Goal: Task Accomplishment & Management: Manage account settings

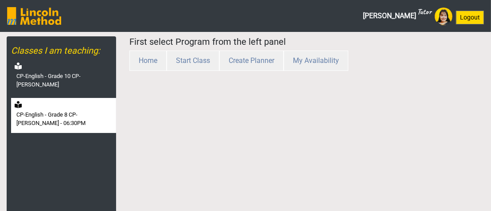
click at [60, 98] on div "CP-English - Grade 8 CP-[PERSON_NAME] - 06:30PM" at bounding box center [63, 115] width 105 height 35
select select "month"
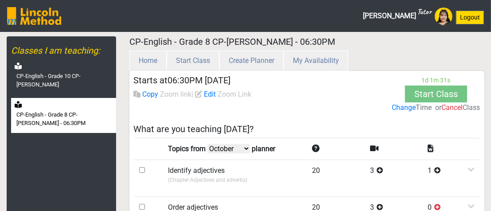
click at [392, 109] on label "Change" at bounding box center [404, 107] width 24 height 11
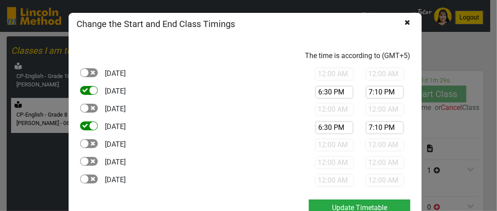
click at [92, 108] on div at bounding box center [89, 108] width 18 height 9
checkbox input "true"
click at [329, 90] on input "6:30 PM" at bounding box center [335, 92] width 38 height 12
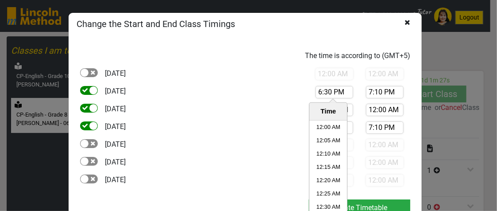
scroll to position [2910, 0]
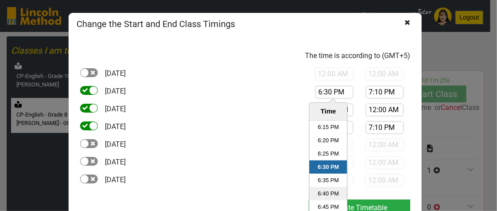
click at [326, 194] on li "6:40 PM" at bounding box center [329, 193] width 38 height 13
type input "6:40 PM"
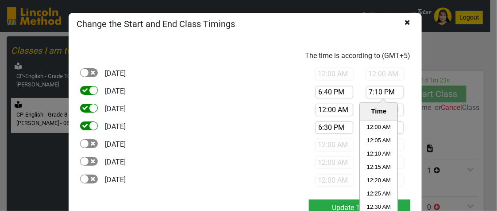
click at [380, 95] on input "7:10 PM" at bounding box center [385, 92] width 38 height 12
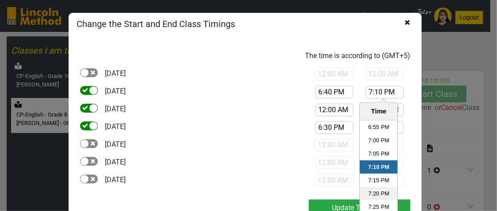
click at [370, 188] on li "7:20 PM" at bounding box center [380, 193] width 38 height 13
type input "7:20 PM"
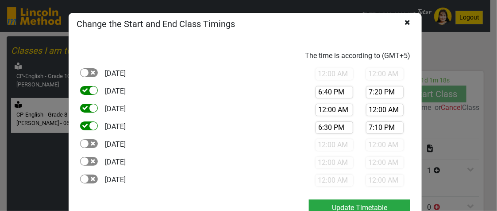
click at [328, 105] on input "12:00 AM" at bounding box center [335, 110] width 38 height 12
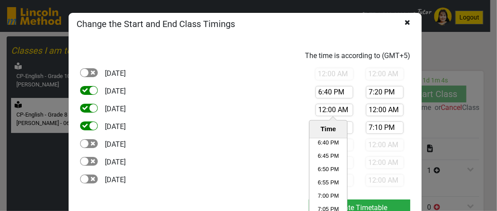
scroll to position [2967, 0]
click at [322, 154] on li "6:40 PM" at bounding box center [329, 153] width 38 height 13
type input "6:40 PM"
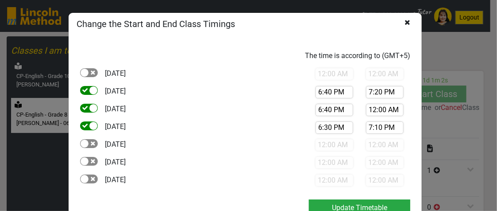
click at [373, 109] on input "12:00 AM" at bounding box center [385, 110] width 38 height 12
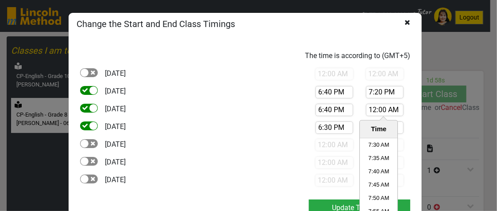
scroll to position [1152, 0]
click at [370, 161] on li "7:20 AM" at bounding box center [380, 162] width 38 height 13
type input "7:20 AM"
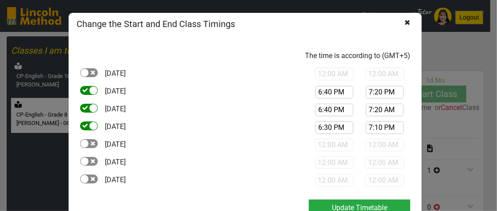
click at [335, 128] on input "6:30 PM" at bounding box center [335, 127] width 38 height 12
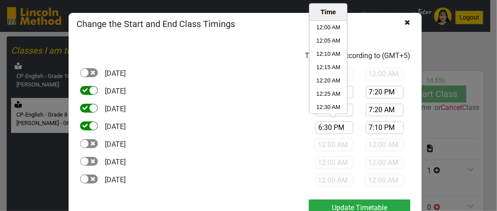
scroll to position [2910, 0]
click at [320, 42] on li "6:20 PM" at bounding box center [329, 41] width 38 height 13
click at [324, 129] on input "6:20 PM" at bounding box center [335, 127] width 38 height 12
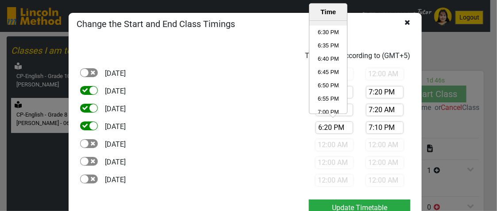
scroll to position [2972, 0]
click at [322, 28] on li "6:40 PM" at bounding box center [329, 32] width 38 height 13
type input "6:40 PM"
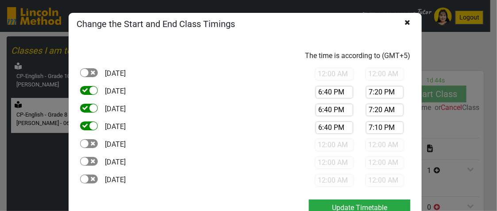
click at [366, 132] on input "7:10 PM" at bounding box center [385, 127] width 38 height 12
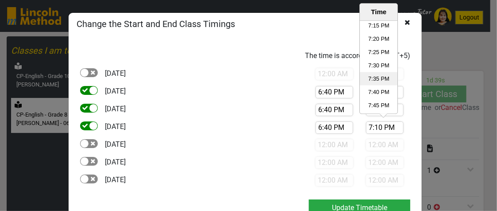
scroll to position [3060, 0]
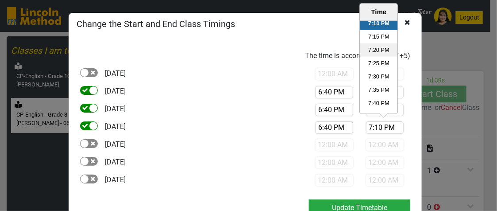
click at [374, 50] on li "7:20 PM" at bounding box center [380, 49] width 38 height 13
type input "7:20 PM"
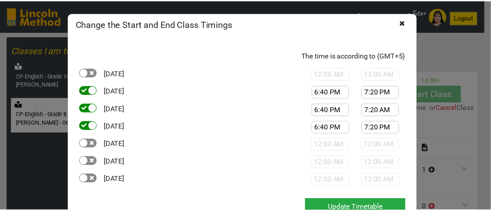
scroll to position [27, 0]
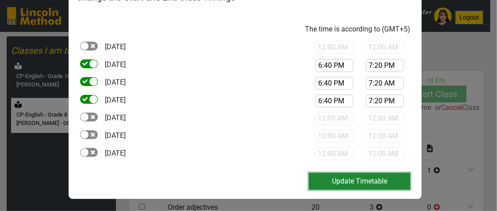
click at [341, 185] on button "Update Timetable" at bounding box center [359, 181] width 101 height 17
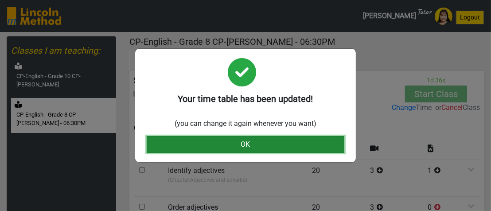
click at [269, 145] on button "OK" at bounding box center [246, 144] width 198 height 17
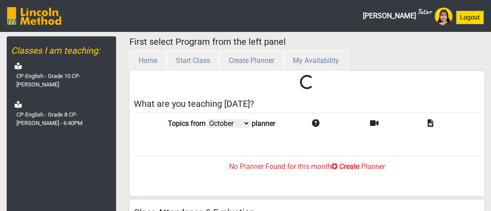
select select "month"
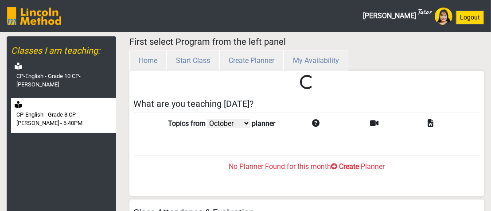
click at [105, 110] on label "CP-English - Grade 8 CP-[PERSON_NAME] - 6:40PM" at bounding box center [65, 118] width 98 height 17
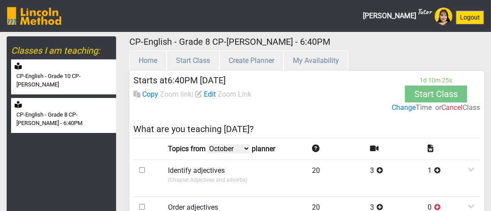
click at [91, 72] on label "CP-English - Grade 10 CP-Wasif Ali" at bounding box center [65, 80] width 98 height 17
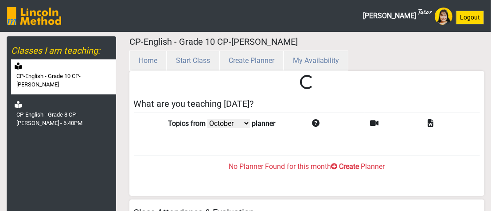
checkbox input "true"
type input "12:00 AM"
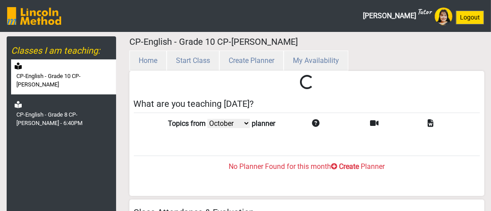
checkbox input "false"
type input "12:00 AM"
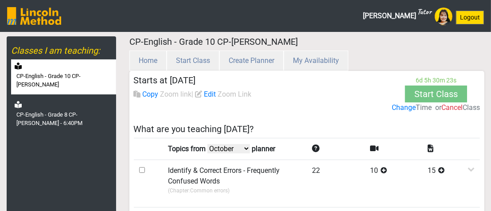
click at [399, 107] on label "Change" at bounding box center [402, 98] width 26 height 17
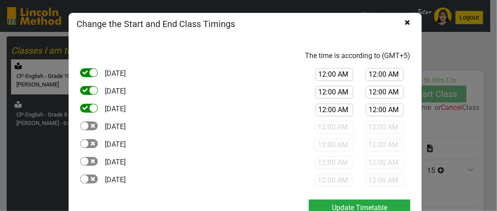
click at [89, 87] on div at bounding box center [93, 90] width 8 height 8
checkbox input "false"
click at [90, 67] on div at bounding box center [131, 59] width 115 height 18
click at [89, 71] on div at bounding box center [93, 73] width 8 height 8
checkbox input "false"
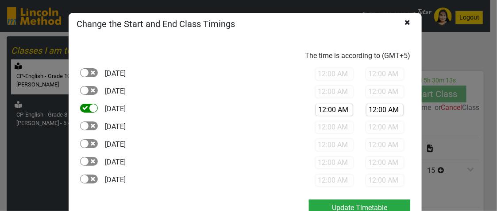
click at [327, 113] on input "12:00 AM" at bounding box center [335, 110] width 38 height 12
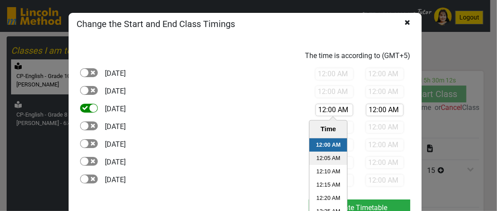
scroll to position [44, 0]
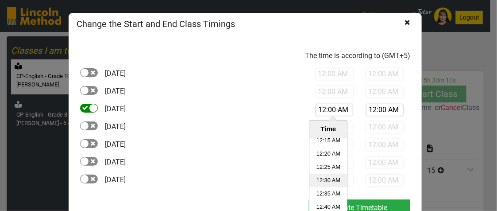
click at [332, 179] on li "12:30 AM" at bounding box center [329, 180] width 38 height 13
type input "12:30 AM"
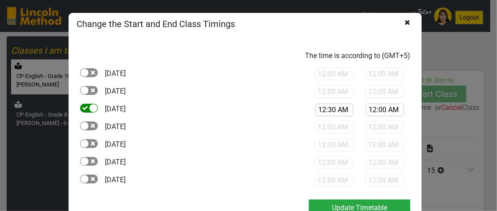
click at [381, 115] on input "12:00 AM" at bounding box center [385, 110] width 38 height 12
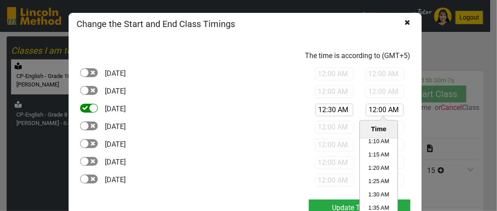
scroll to position [177, 0]
click at [378, 155] on li "1:10 AM" at bounding box center [380, 153] width 38 height 13
type input "1:10 AM"
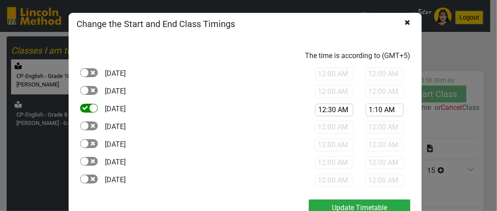
click at [90, 126] on div at bounding box center [89, 125] width 18 height 9
checkbox input "true"
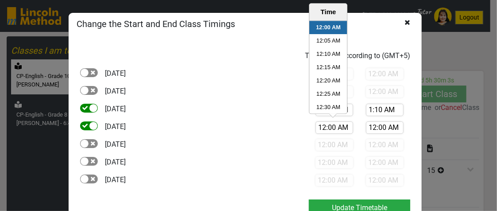
click at [335, 130] on input "12:00 AM" at bounding box center [335, 127] width 38 height 12
click at [331, 107] on li "12:30 AM" at bounding box center [329, 107] width 38 height 13
type input "12:30 AM"
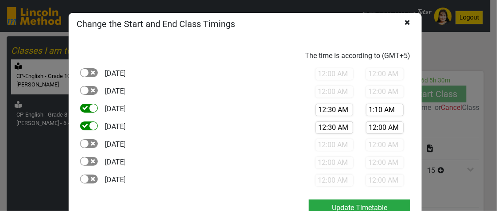
click at [378, 129] on input "12:00 AM" at bounding box center [385, 127] width 38 height 12
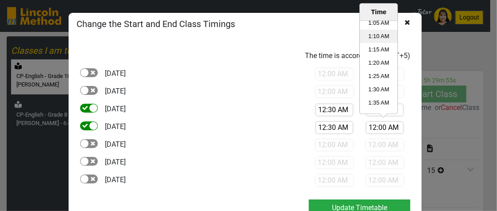
click at [373, 36] on li "1:10 AM" at bounding box center [380, 36] width 38 height 13
type input "1:10 AM"
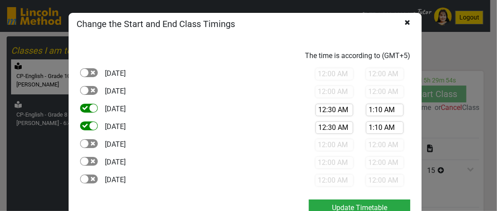
scroll to position [27, 0]
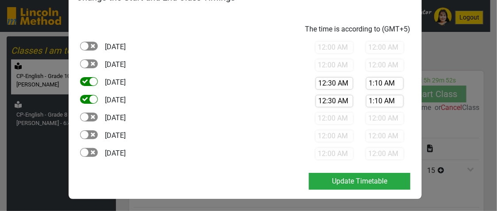
click at [88, 117] on div at bounding box center [89, 116] width 18 height 9
checkbox input "true"
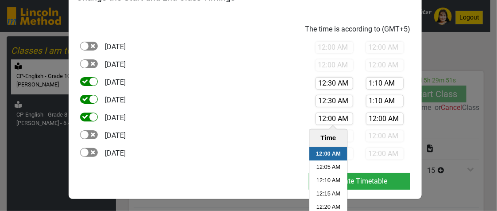
click at [337, 123] on input "12:00 AM" at bounding box center [335, 118] width 38 height 12
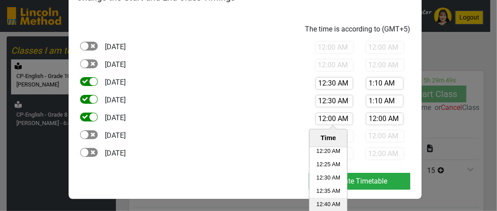
scroll to position [44, 0]
click at [326, 185] on li "12:30 AM" at bounding box center [329, 188] width 38 height 13
type input "12:30 AM"
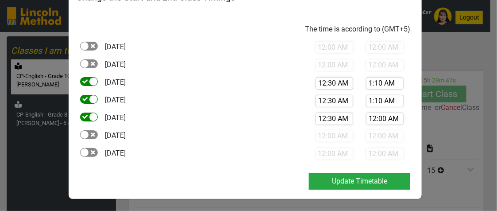
click at [380, 120] on input "12:00 AM" at bounding box center [385, 118] width 38 height 12
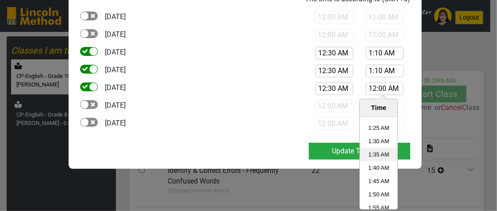
scroll to position [177, 0]
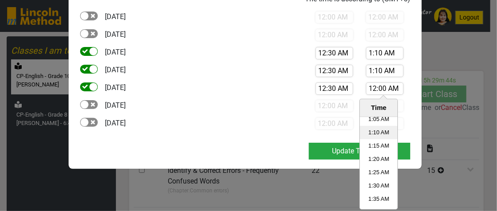
click at [372, 132] on li "1:10 AM" at bounding box center [380, 132] width 38 height 13
type input "1:10 AM"
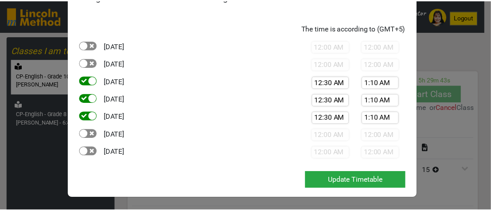
scroll to position [27, 0]
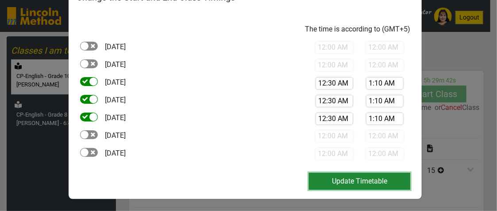
click at [352, 174] on button "Update Timetable" at bounding box center [359, 181] width 101 height 17
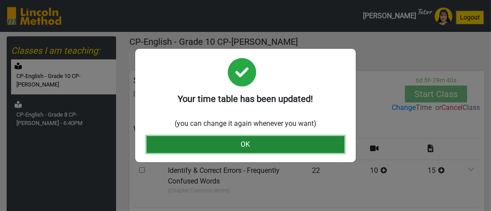
click at [311, 142] on button "OK" at bounding box center [246, 144] width 198 height 17
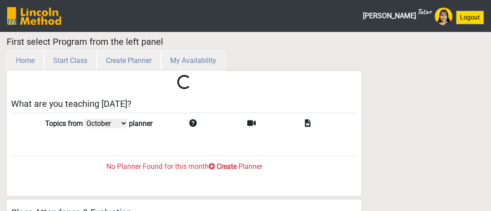
select select "month"
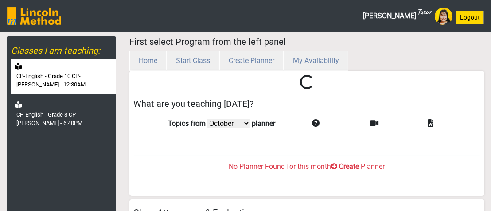
click at [97, 80] on label "CP-English - Grade 10 CP-[PERSON_NAME] - 12:30AM" at bounding box center [65, 80] width 98 height 17
